Goal: Task Accomplishment & Management: Manage account settings

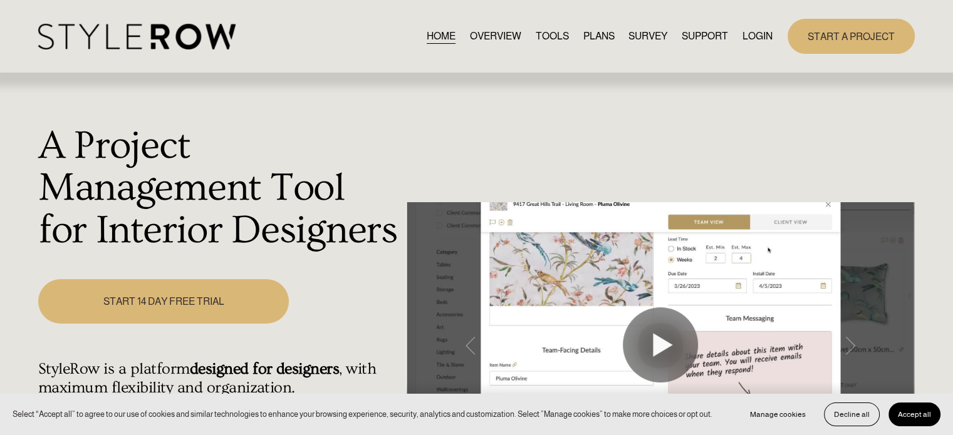
click at [747, 36] on link "LOGIN" at bounding box center [757, 36] width 30 height 17
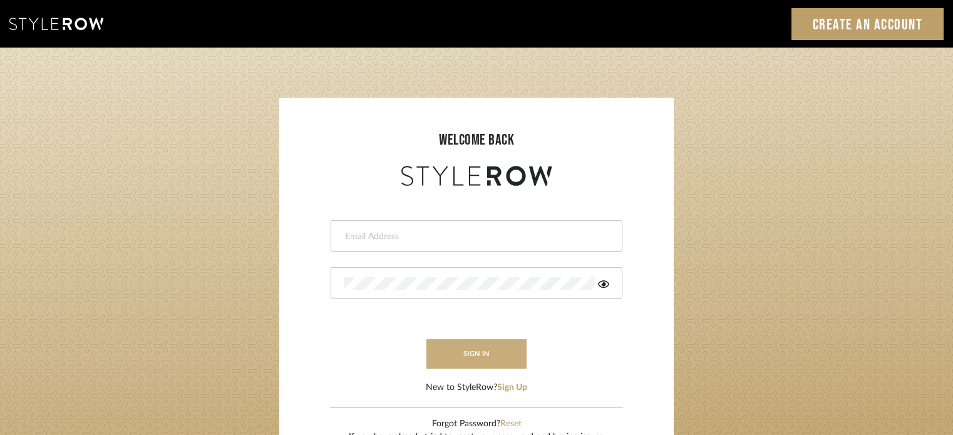
type input "stacie@artisticodesign.net"
click at [480, 351] on button "sign in" at bounding box center [477, 354] width 100 height 29
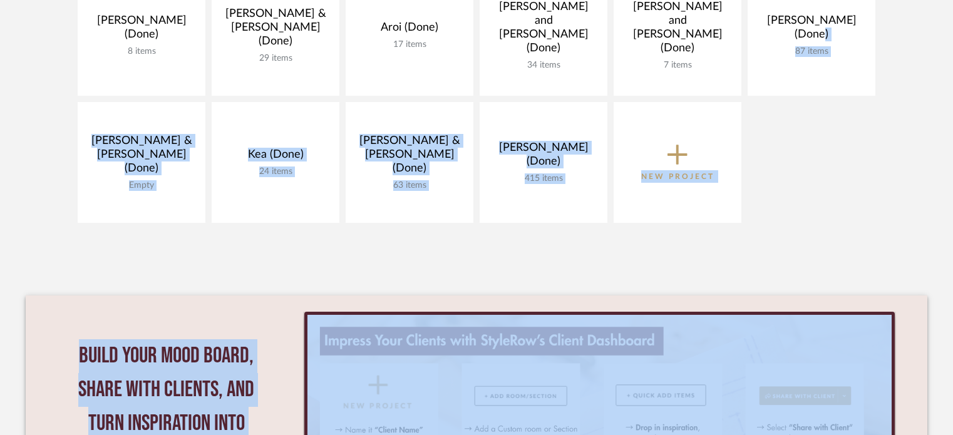
drag, startPoint x: 952, startPoint y: 319, endPoint x: 958, endPoint y: 464, distance: 144.8
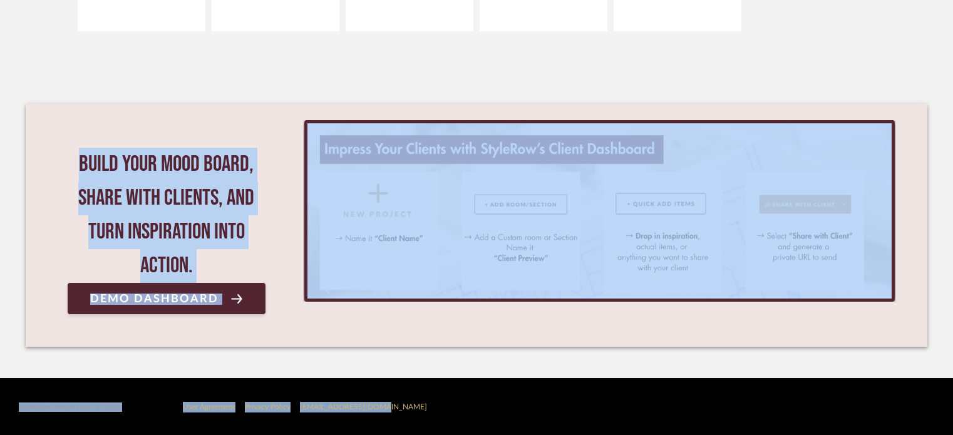
click at [900, 53] on div "Artistico Filter By Show All Active [PERSON_NAME] (Done) 8 items View Budget Op…" at bounding box center [477, 8] width 902 height 740
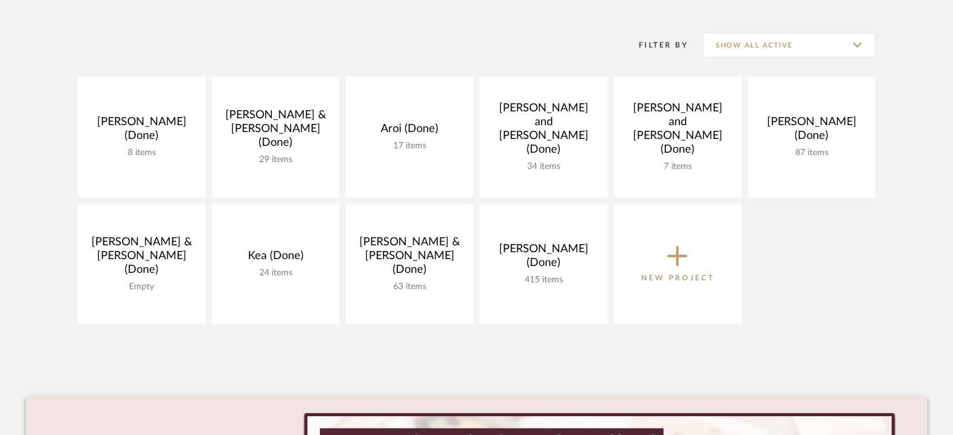
scroll to position [227, 0]
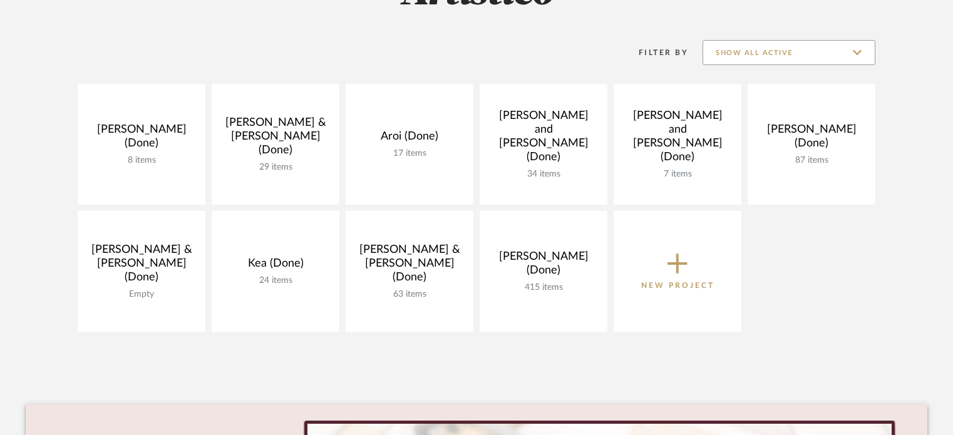
click at [853, 54] on input "Show All Active" at bounding box center [789, 52] width 173 height 25
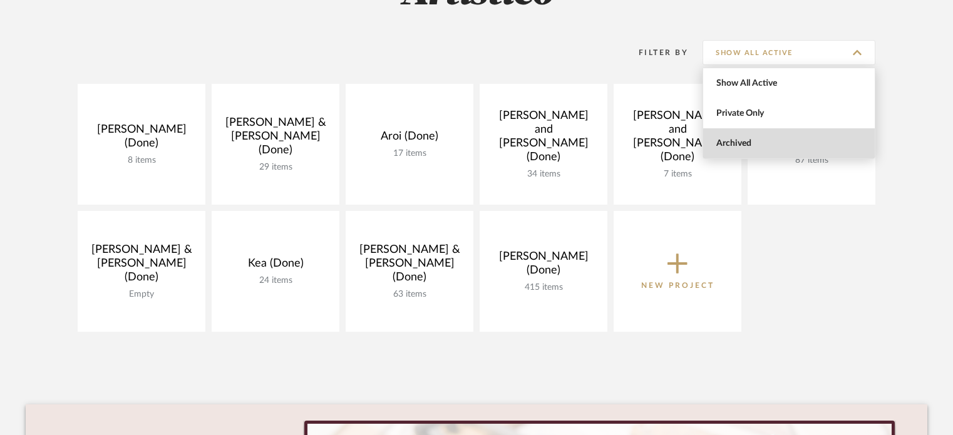
click at [767, 145] on span "Archived" at bounding box center [791, 143] width 148 height 11
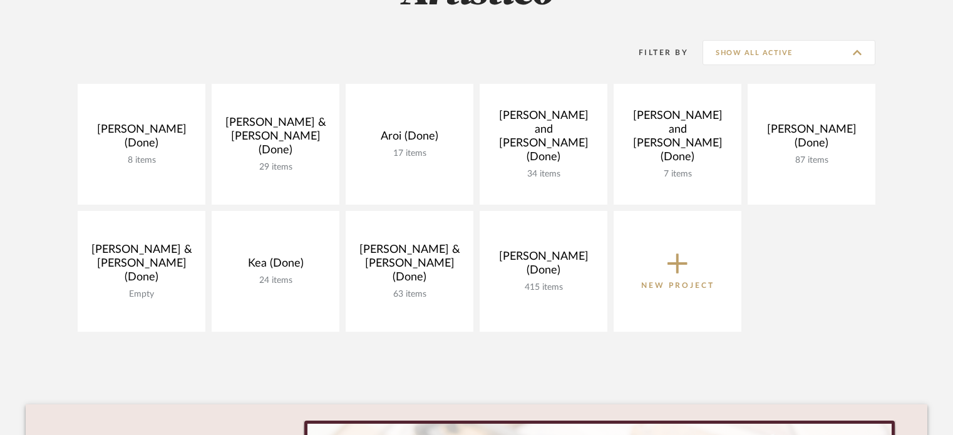
type input "Archived"
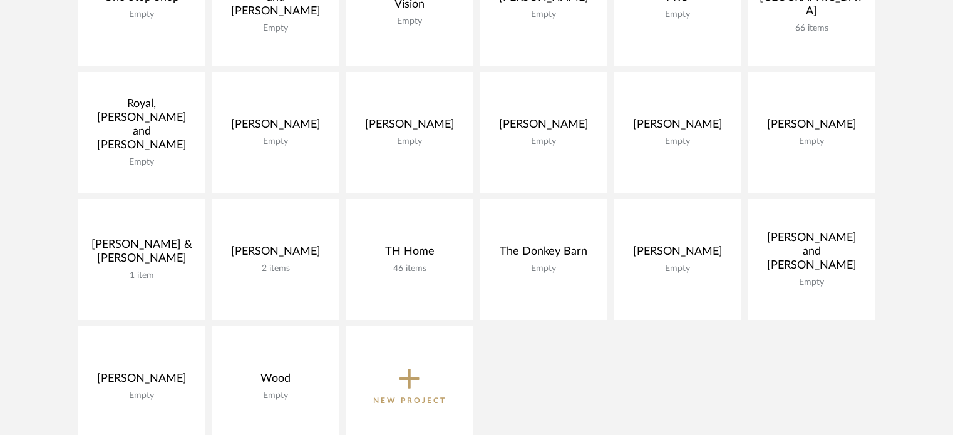
scroll to position [1154, 0]
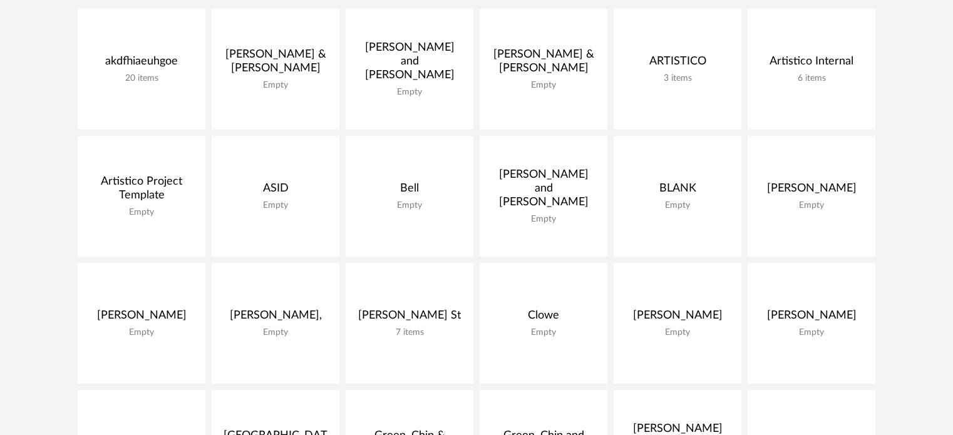
scroll to position [277, 0]
